Goal: Find contact information: Find contact information

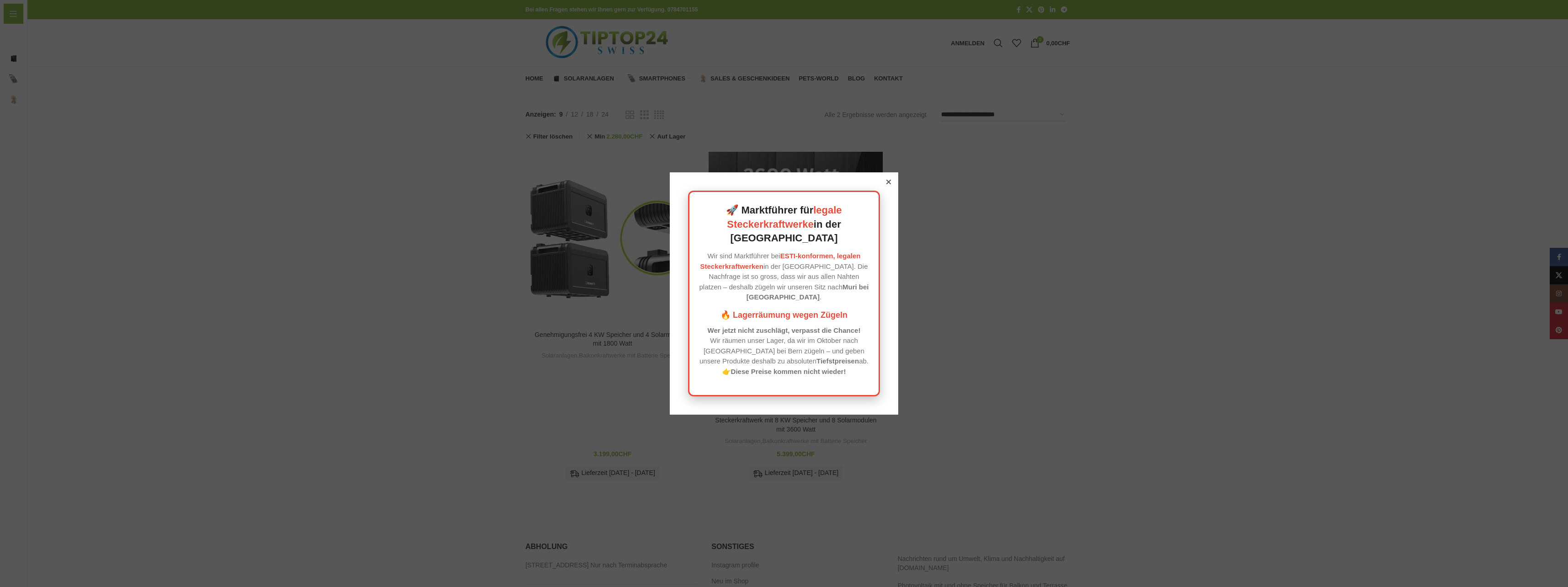
click at [886, 184] on icon at bounding box center [888, 182] width 4 height 4
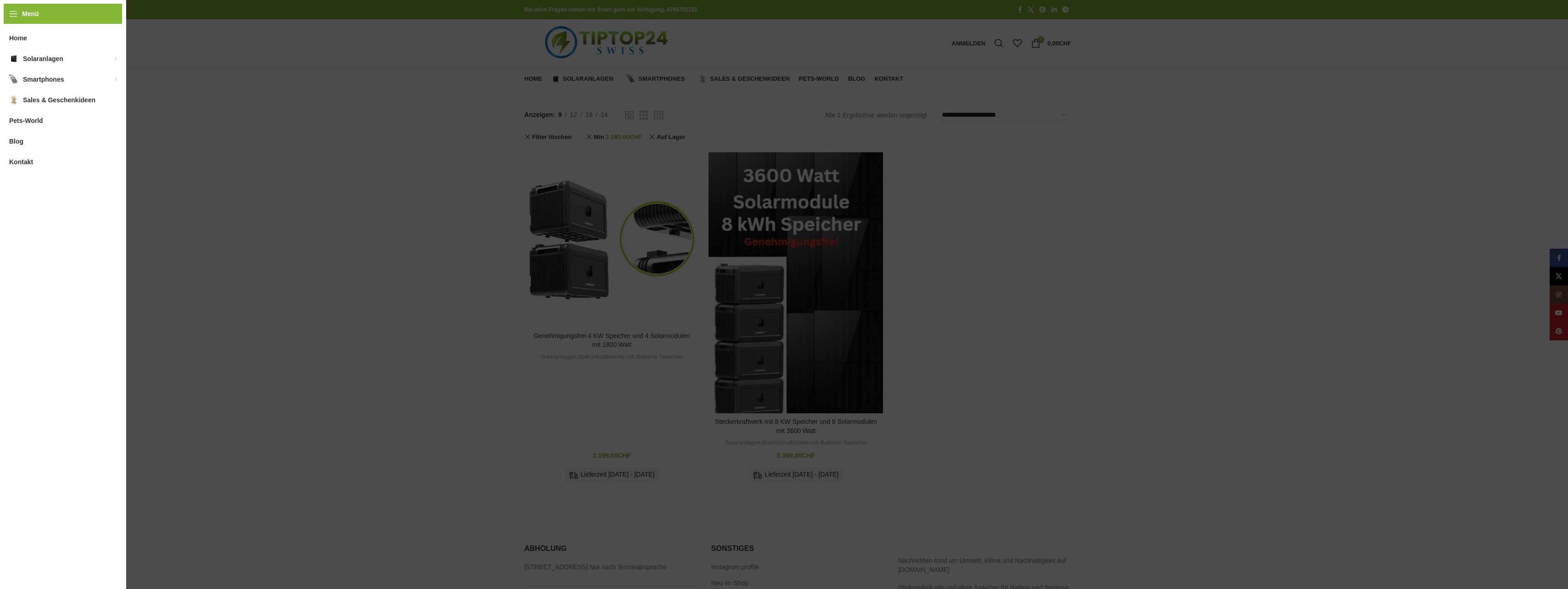
click at [9, 12] on div "Menü Home Solaranlagen Balkonkraftwerke für die Schweiz Balkonkraftwerke mit Ba…" at bounding box center [63, 294] width 126 height 589
click at [18, 165] on span "Kontakt" at bounding box center [22, 162] width 24 height 16
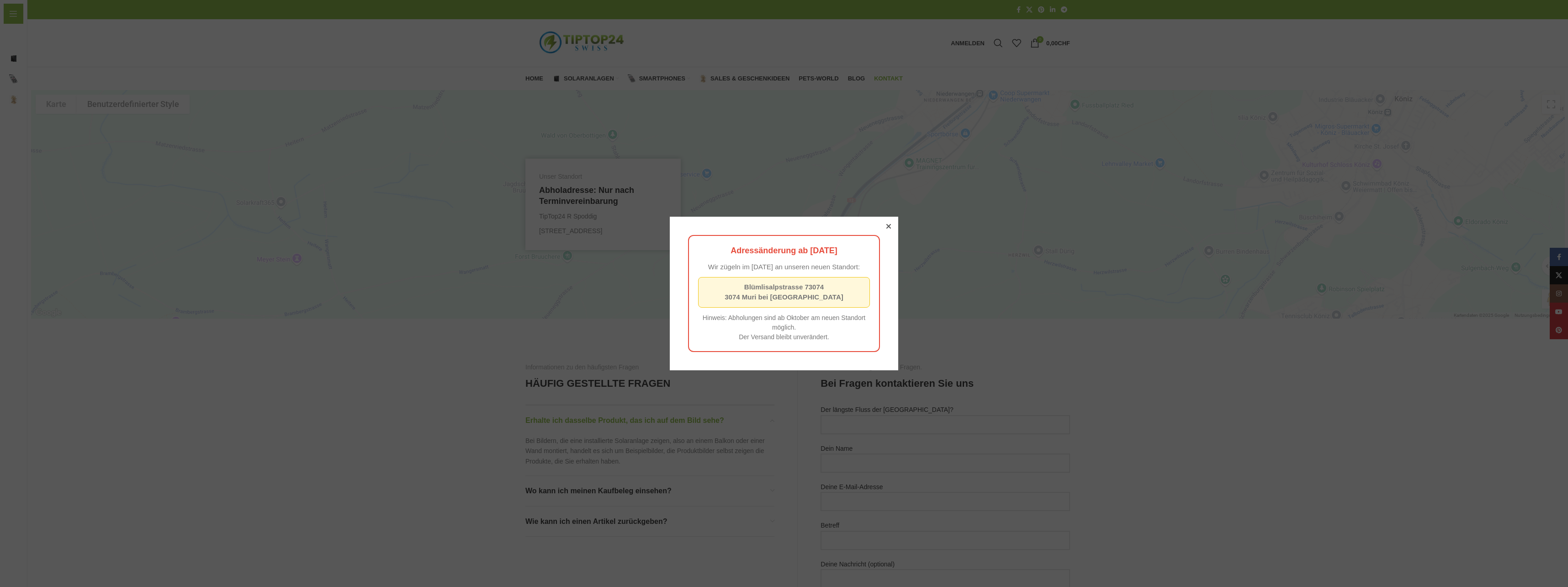
click at [886, 224] on icon at bounding box center [888, 225] width 4 height 4
